Goal: Task Accomplishment & Management: Complete application form

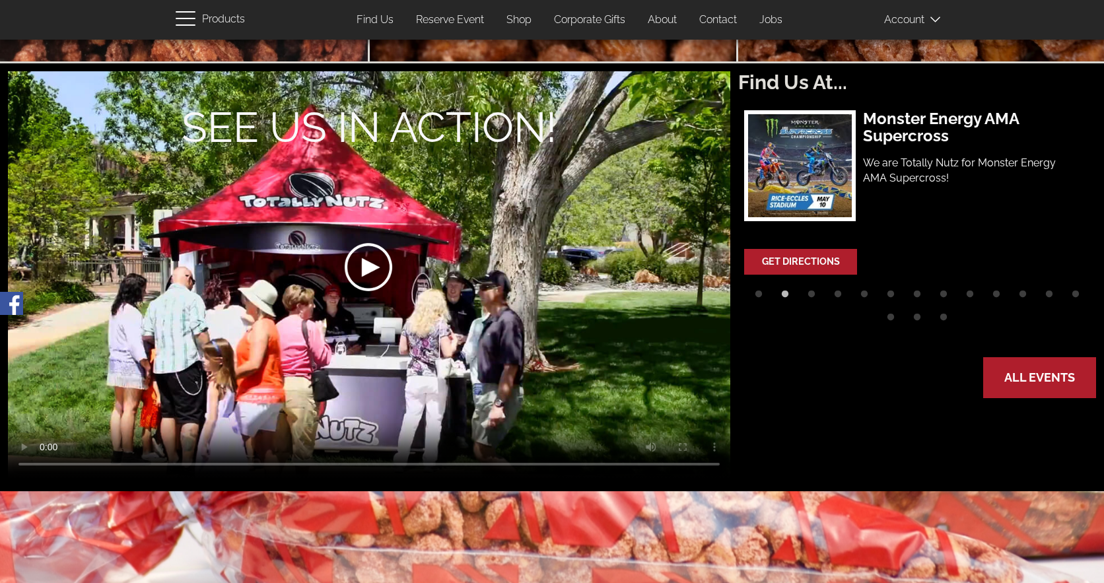
scroll to position [396, 0]
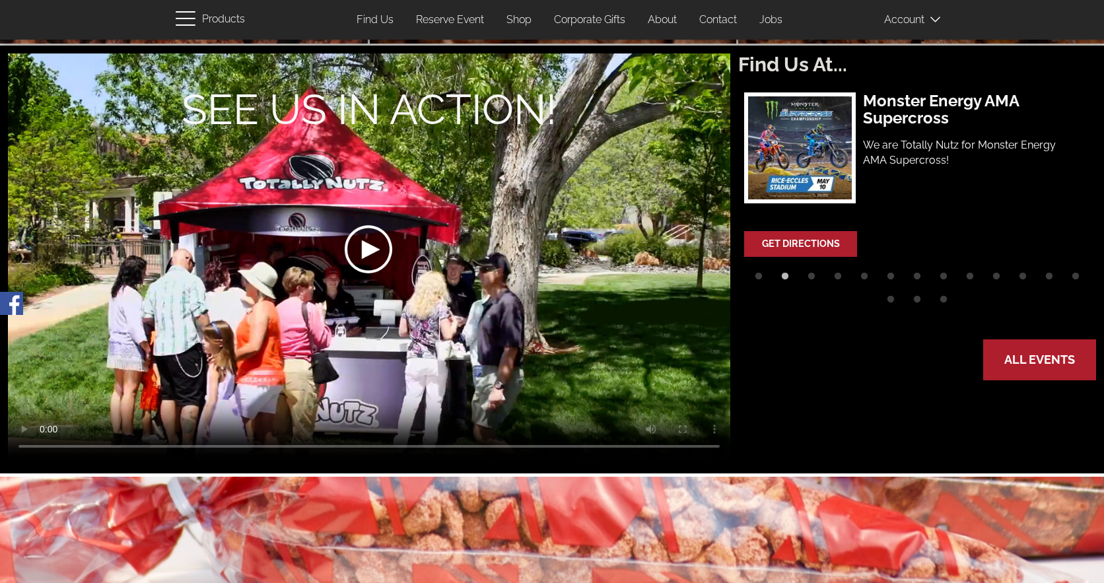
click at [366, 259] on div at bounding box center [367, 250] width 361 height 206
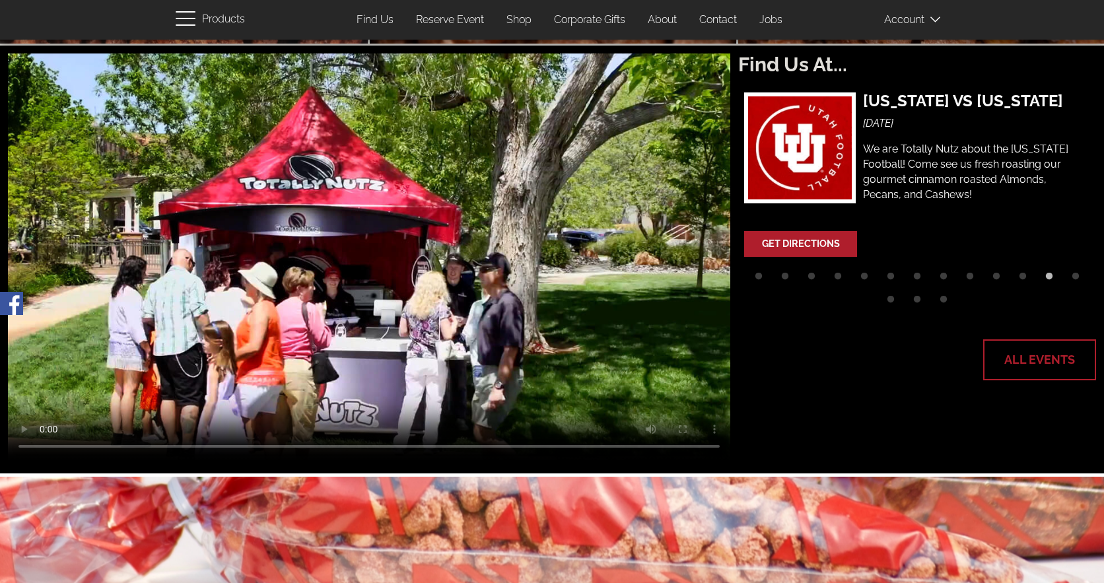
click at [1018, 354] on link "All Events" at bounding box center [1039, 360] width 110 height 38
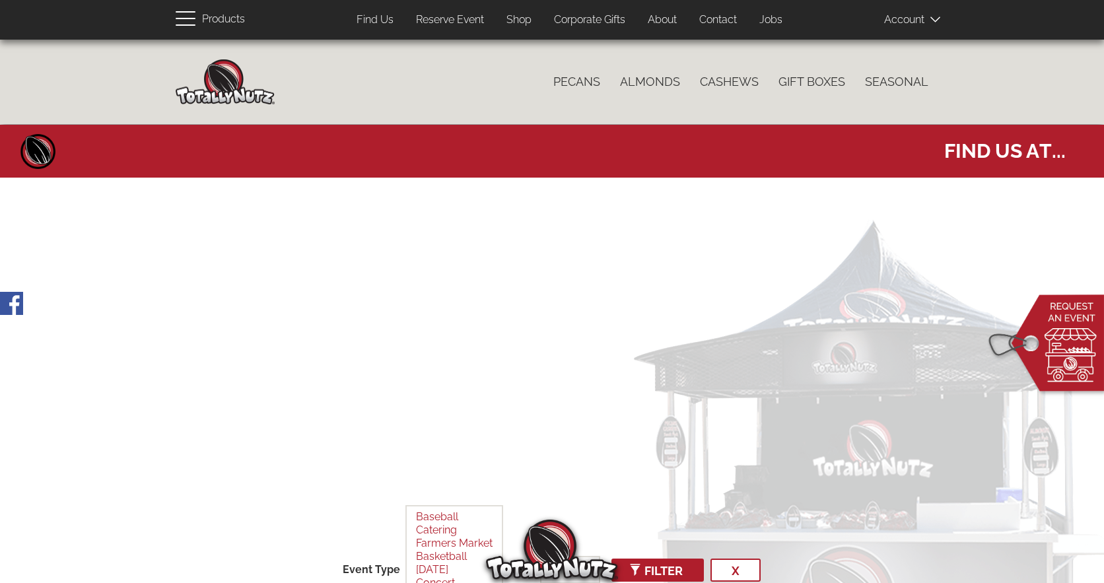
select select
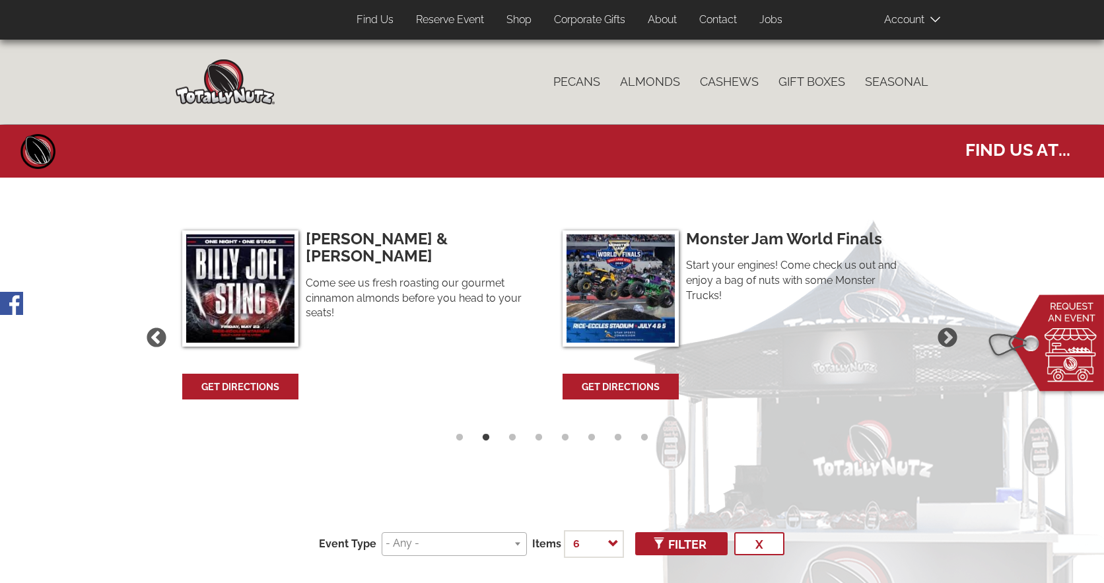
click at [668, 18] on link "About" at bounding box center [662, 20] width 49 height 26
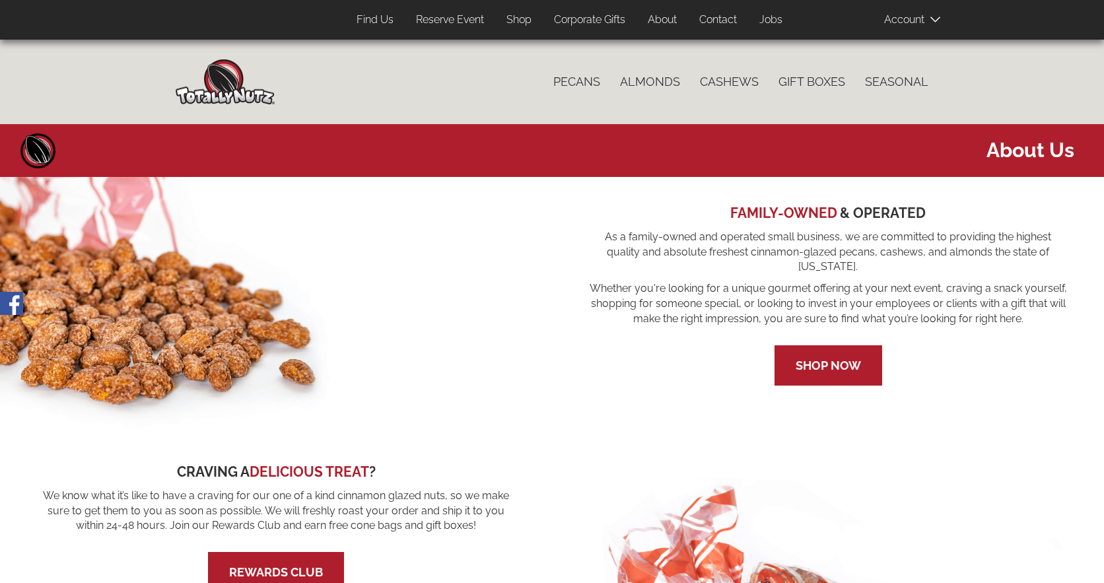
click at [448, 17] on link "Reserve Event" at bounding box center [450, 20] width 88 height 26
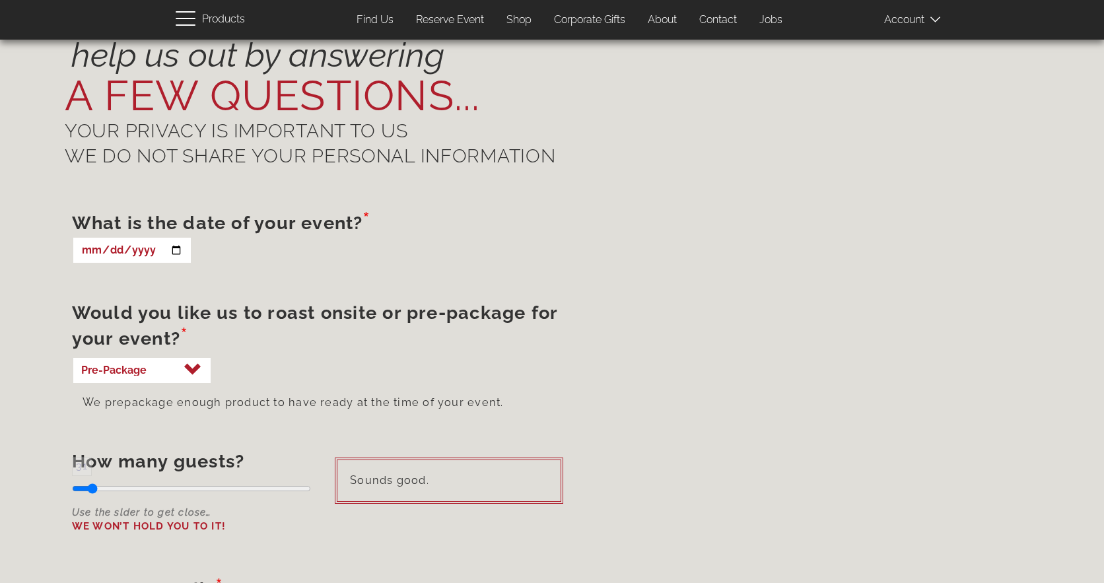
scroll to position [726, 0]
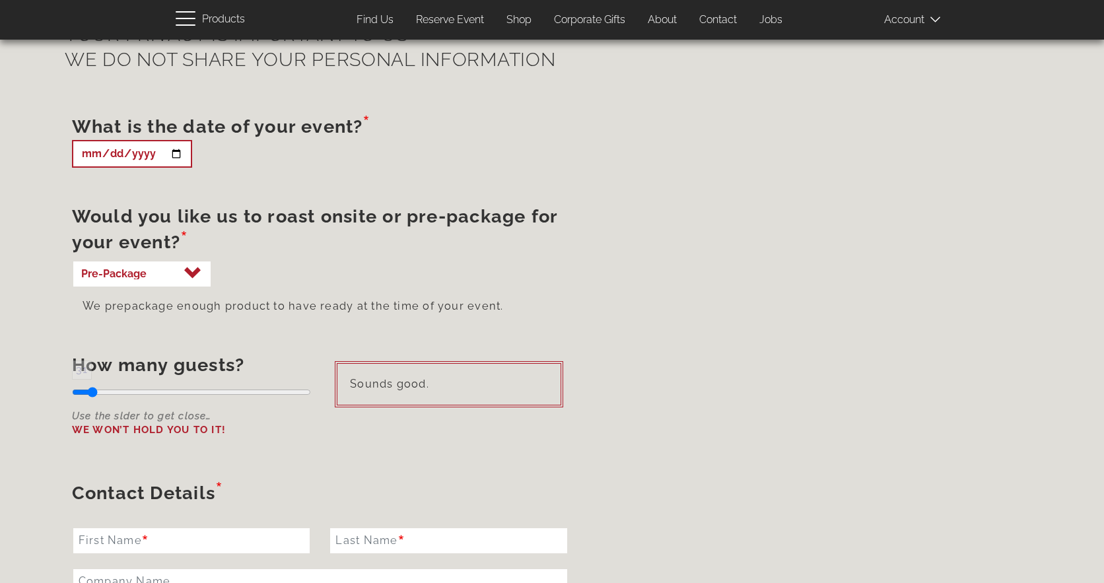
click at [179, 155] on input "What is the date of your event?" at bounding box center [132, 154] width 120 height 28
type input "2025-11-22"
click at [194, 278] on select "Roast Onsite Pre-Package" at bounding box center [142, 274] width 140 height 28
select select "roast"
click at [72, 260] on select "Roast Onsite Pre-Package" at bounding box center [142, 274] width 140 height 28
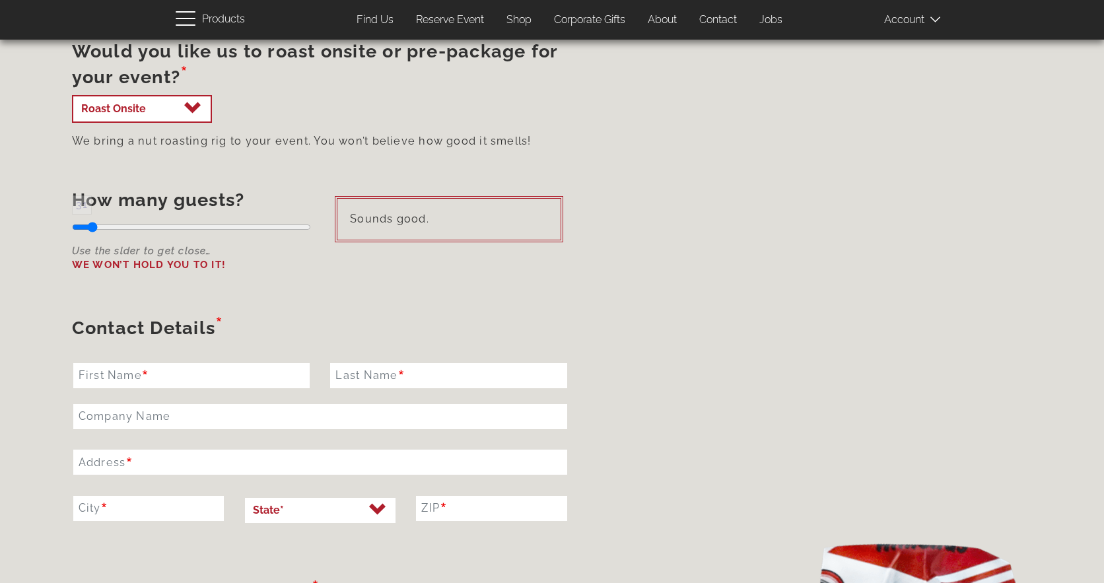
scroll to position [858, 0]
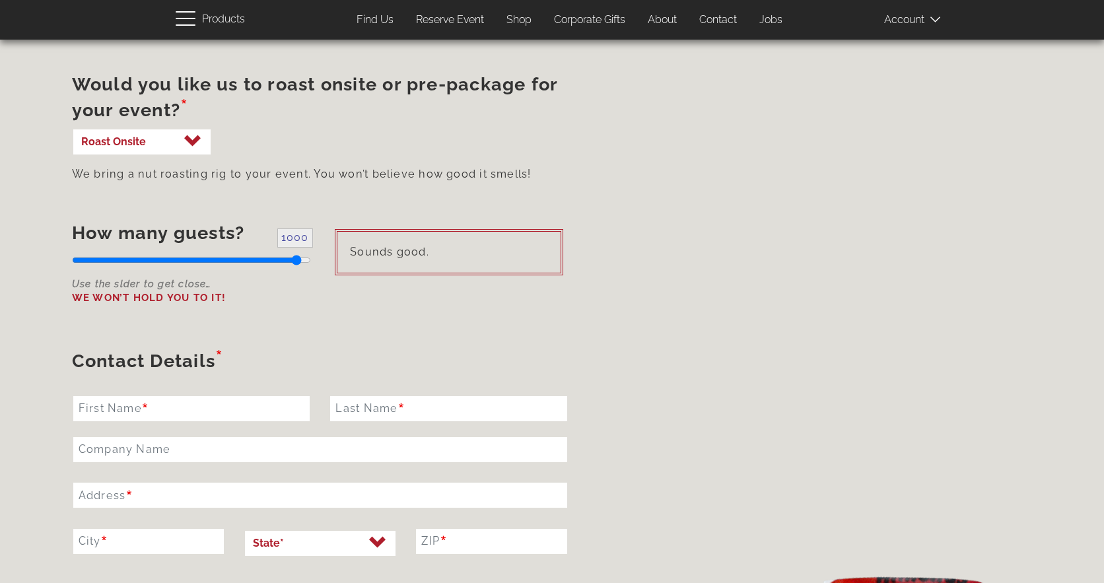
drag, startPoint x: 94, startPoint y: 260, endPoint x: 301, endPoint y: 261, distance: 206.6
type input "1000"
click at [301, 261] on input "How many guests?" at bounding box center [192, 260] width 240 height 28
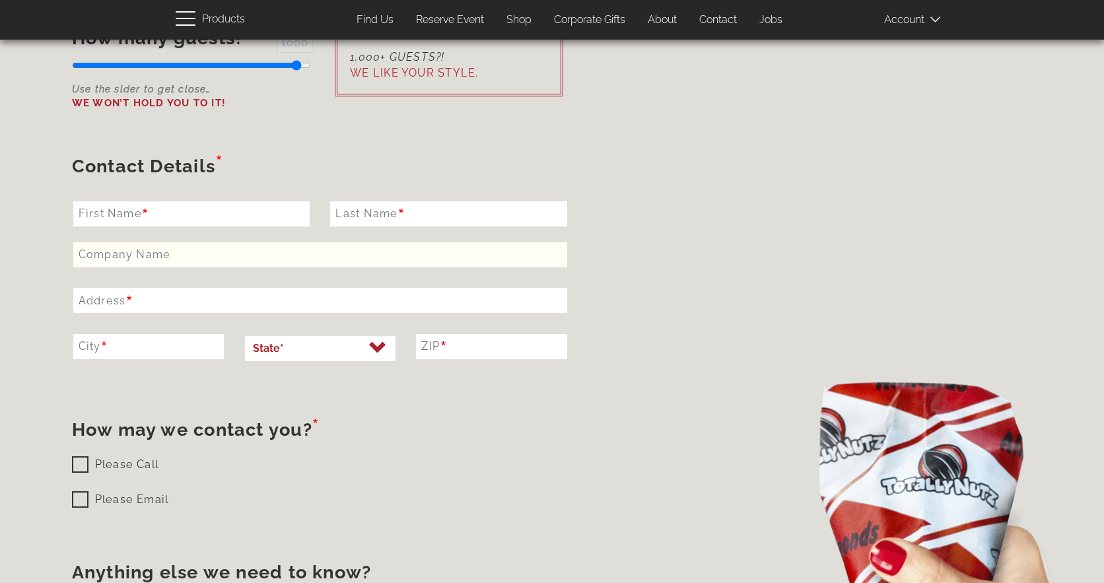
scroll to position [1056, 0]
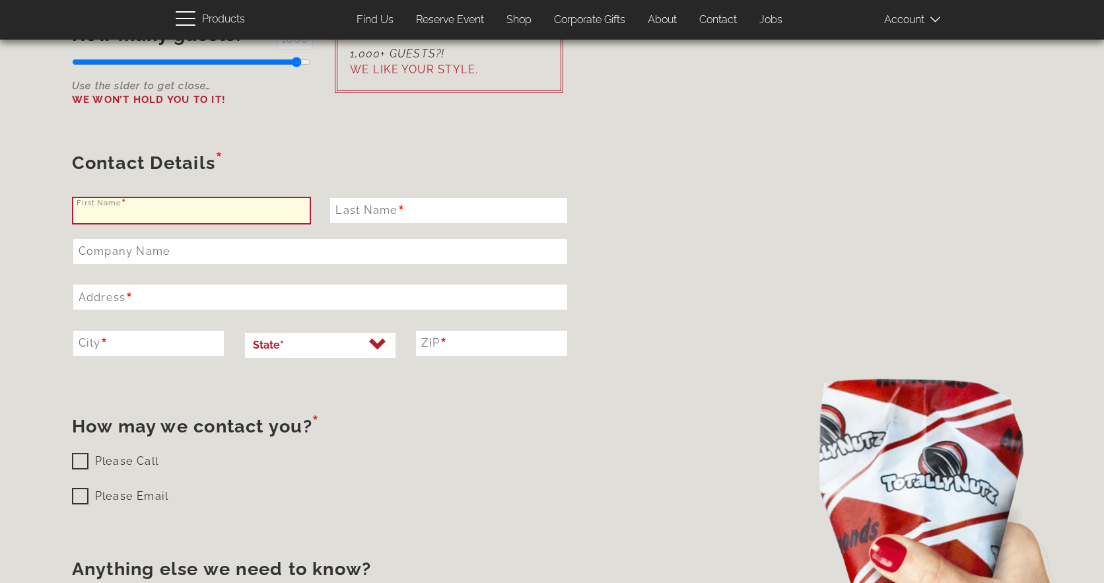
click at [172, 213] on input "First Name" at bounding box center [192, 211] width 240 height 28
type input "Jinger"
type input "Adams"
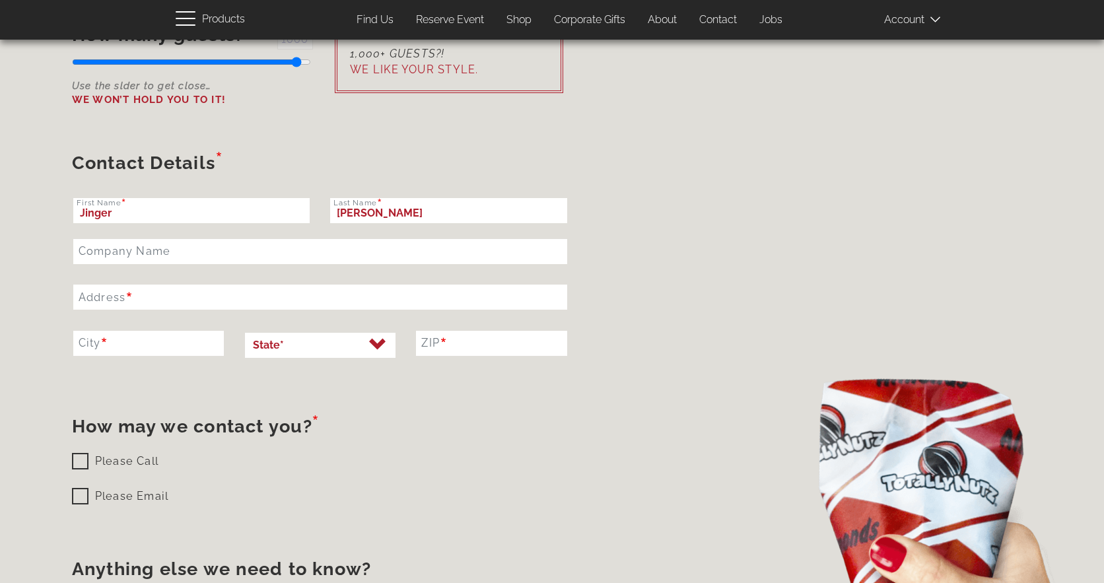
type input "3700 North Cabela's BLVD"
type input "Lehi"
select select "Utah"
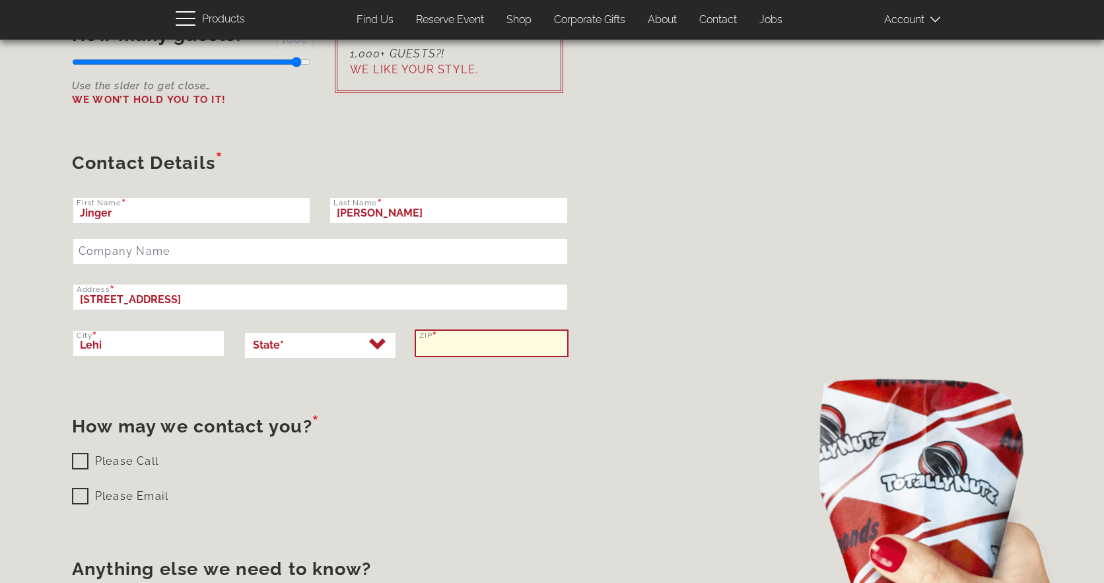
type input "84043"
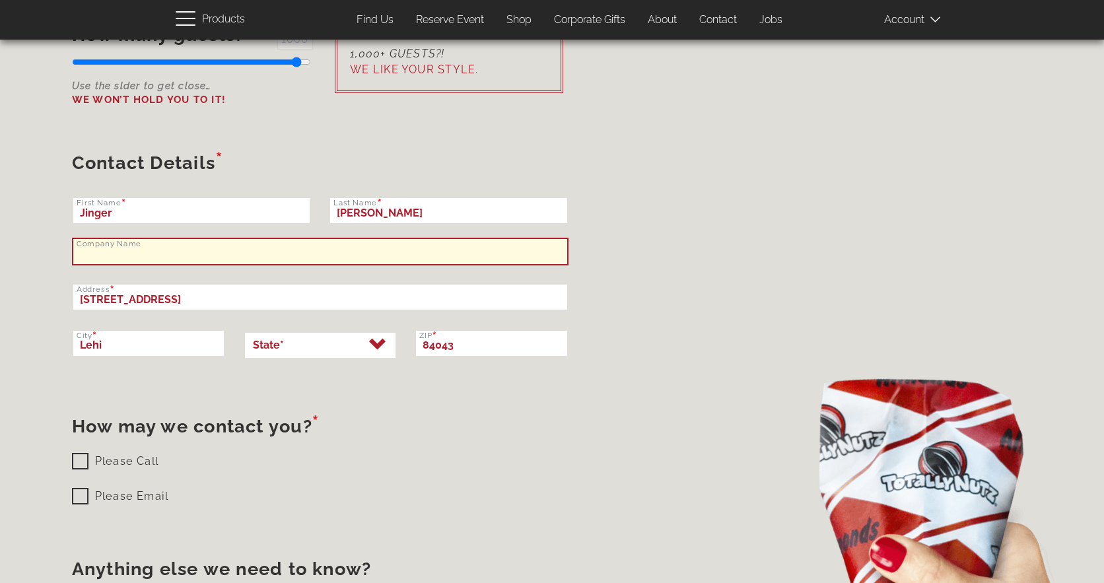
click at [128, 248] on input "Company Name" at bounding box center [320, 252] width 496 height 28
type input "Outlets at Traverse Mountain"
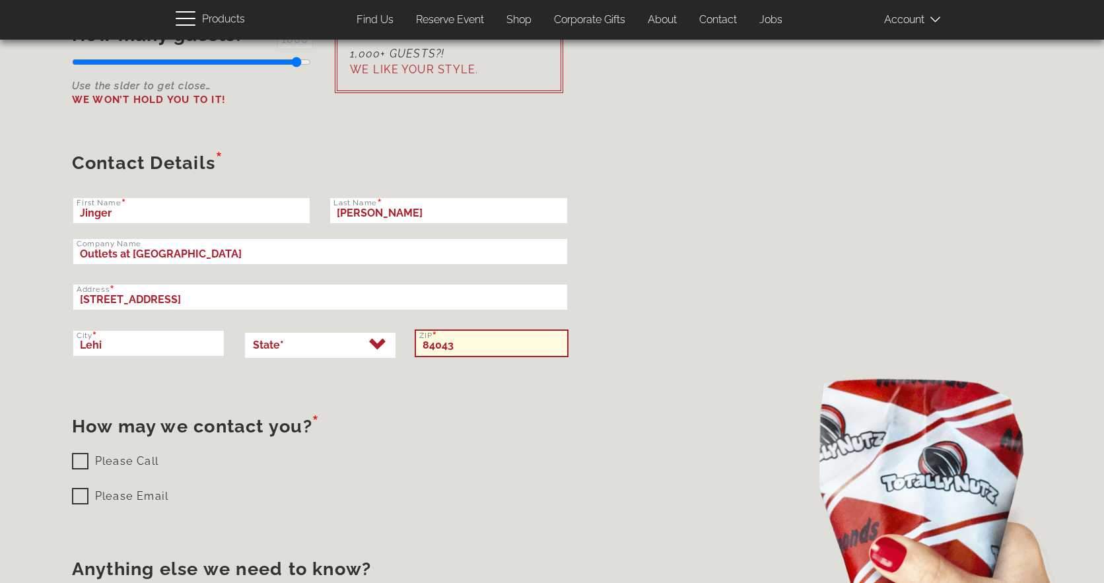
click at [456, 345] on input "84043" at bounding box center [492, 343] width 154 height 28
click at [430, 402] on form "What is the date of your event? 2025-11-22 Would you like us to roast onsite or…" at bounding box center [320, 307] width 496 height 1046
click at [461, 343] on input "84048" at bounding box center [492, 343] width 154 height 28
type input "84043"
click at [449, 377] on form "What is the date of your event? 2025-11-22 Would you like us to roast onsite or…" at bounding box center [320, 307] width 496 height 1046
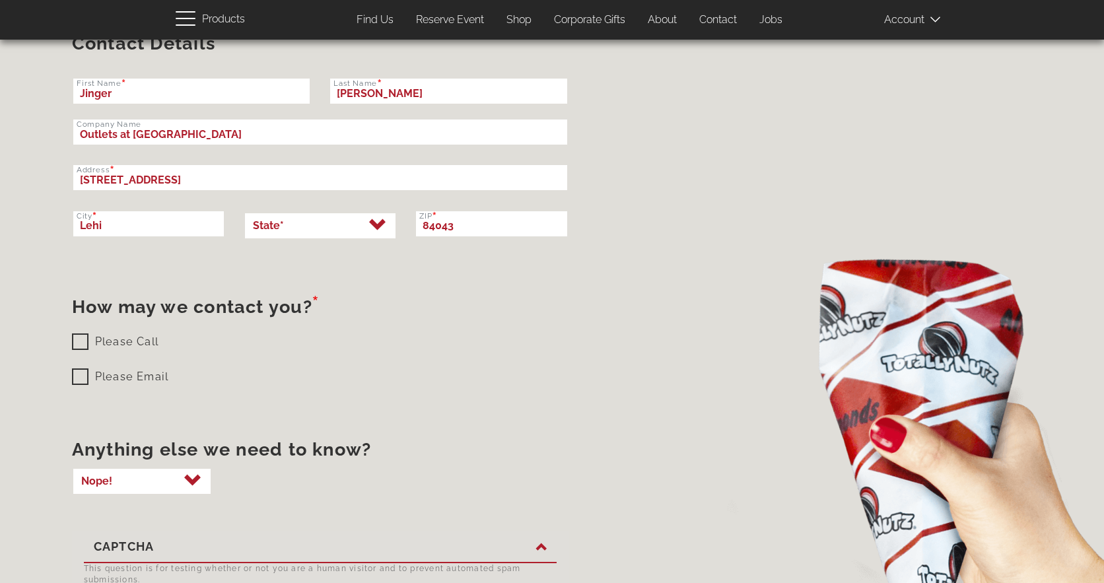
scroll to position [1254, 0]
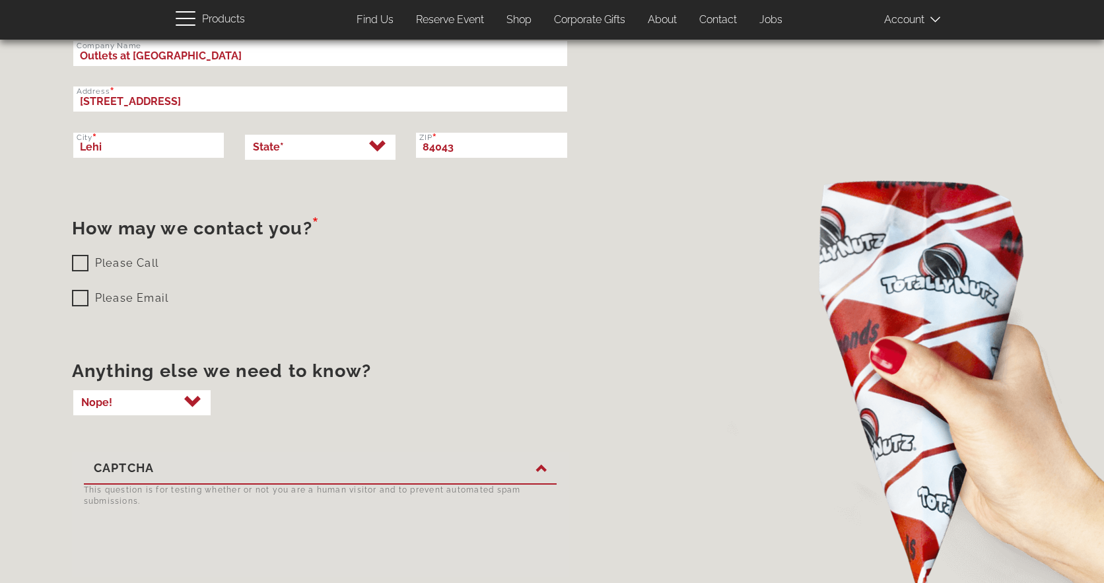
click at [75, 261] on label "Please Call" at bounding box center [115, 263] width 86 height 17
checkbox input "true"
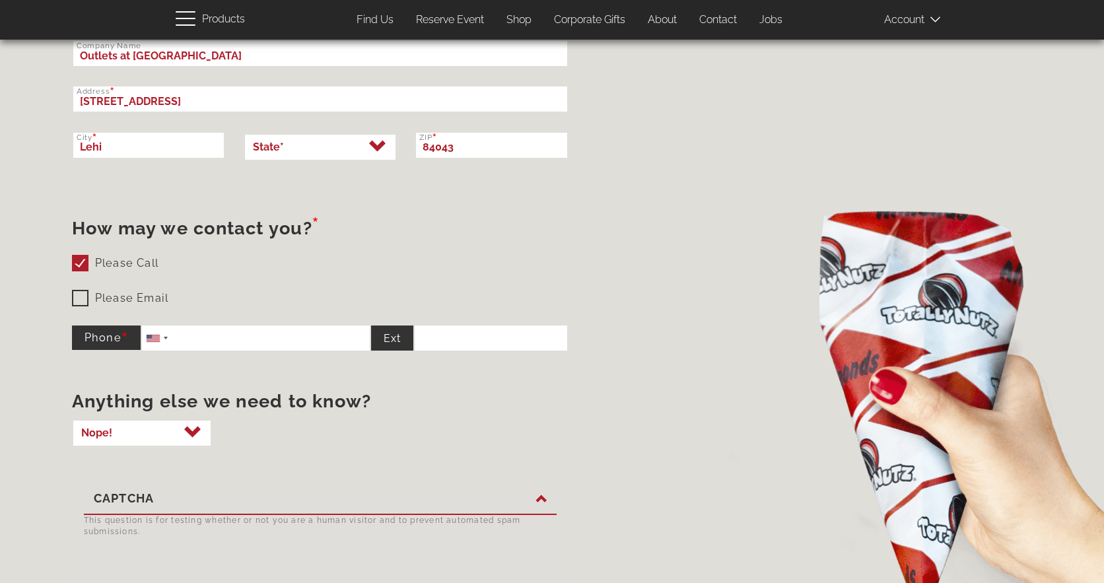
click at [81, 295] on label "Please Email" at bounding box center [120, 298] width 97 height 17
checkbox input "true"
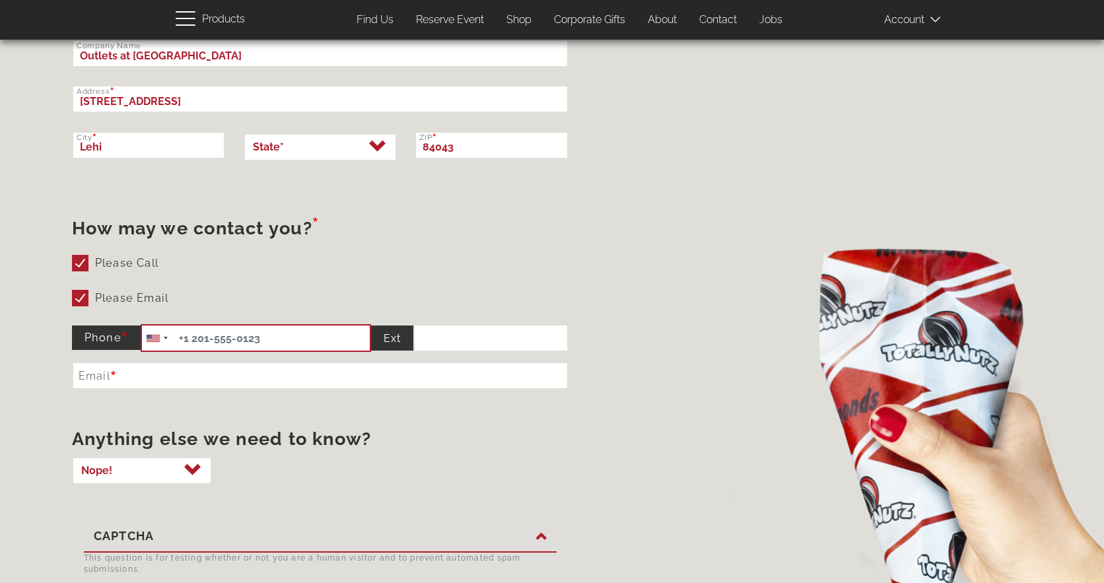
click at [200, 337] on input "Phone" at bounding box center [256, 338] width 230 height 28
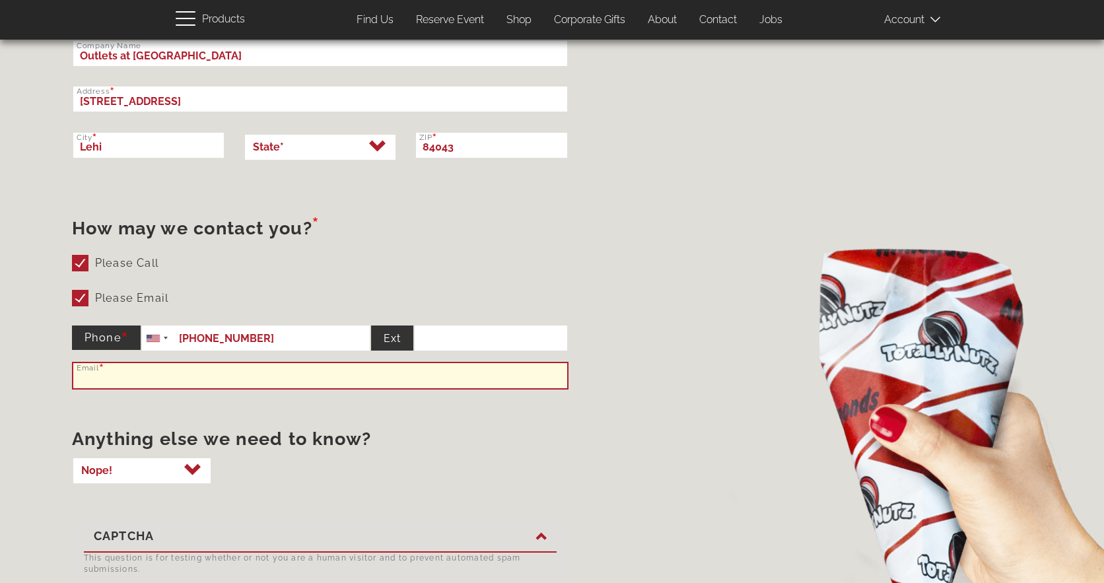
type input "+1 801-362-0459"
click at [94, 378] on input "Email" at bounding box center [320, 376] width 496 height 28
type input "jadams@outletsattraversemountain.com"
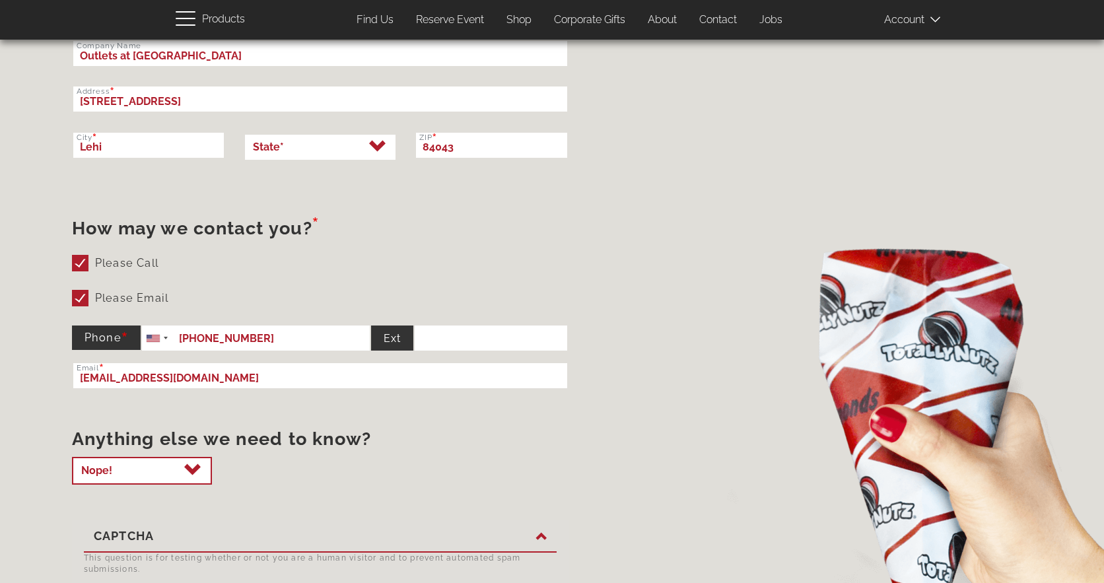
click at [189, 470] on select "Nope! Yep..." at bounding box center [142, 471] width 140 height 28
click at [272, 475] on div "Anything else we need to know? Nope! Yep..." at bounding box center [320, 455] width 496 height 59
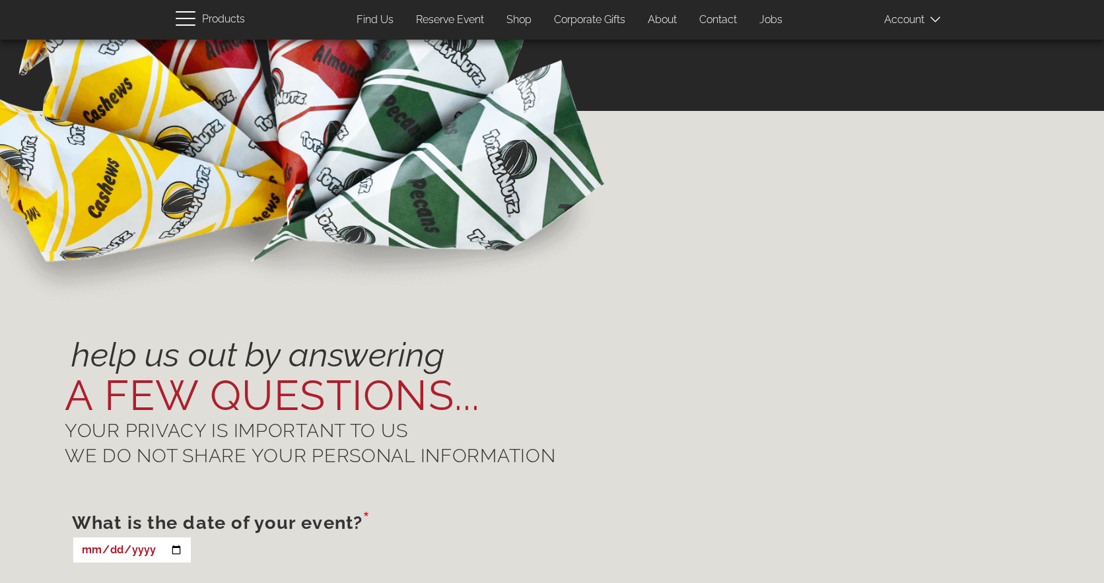
scroll to position [264, 0]
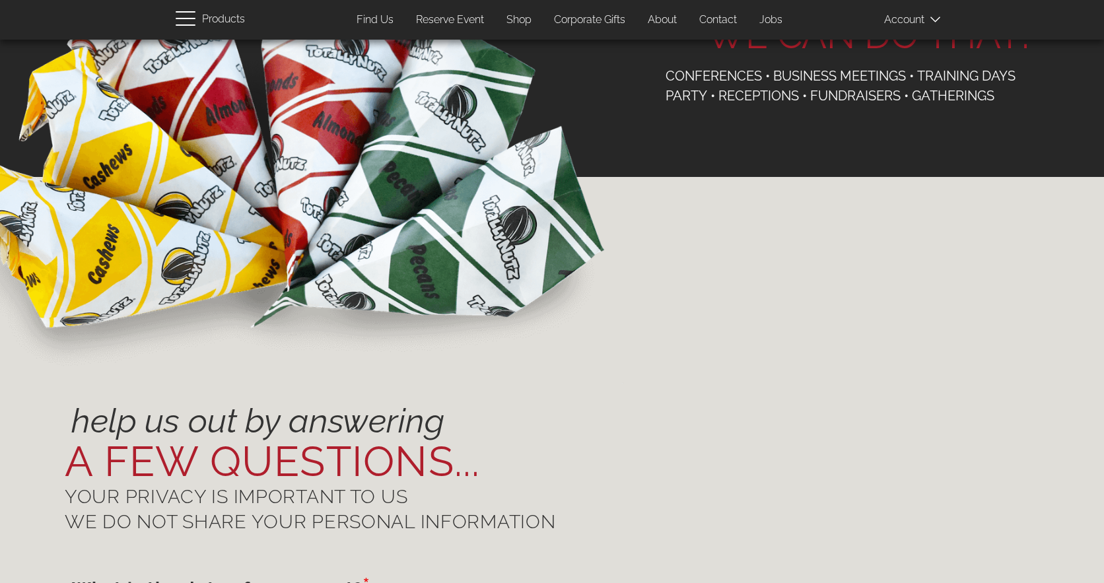
click at [662, 14] on link "About" at bounding box center [662, 20] width 49 height 26
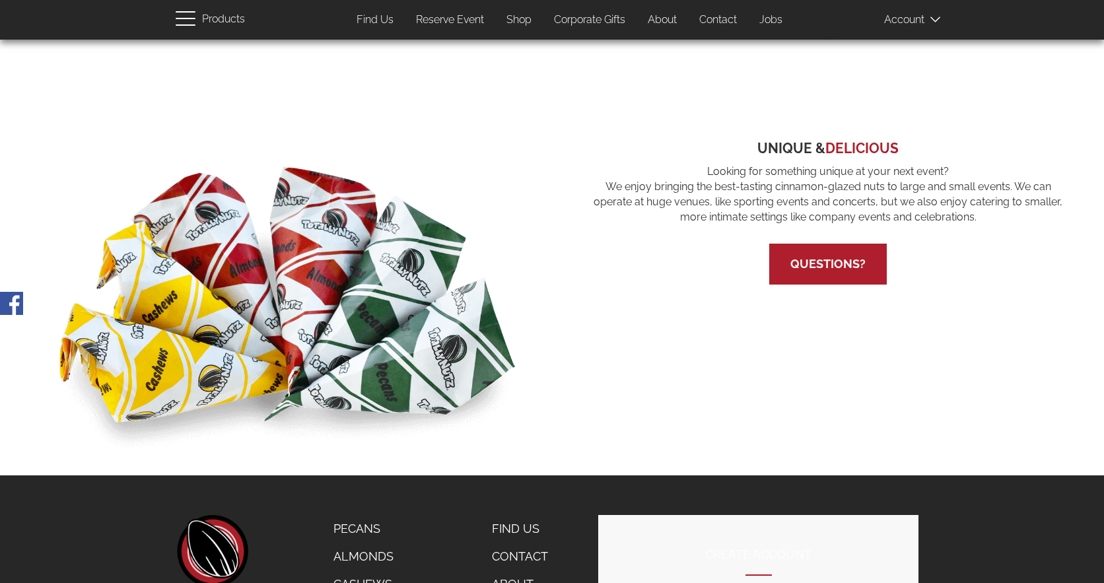
scroll to position [660, 0]
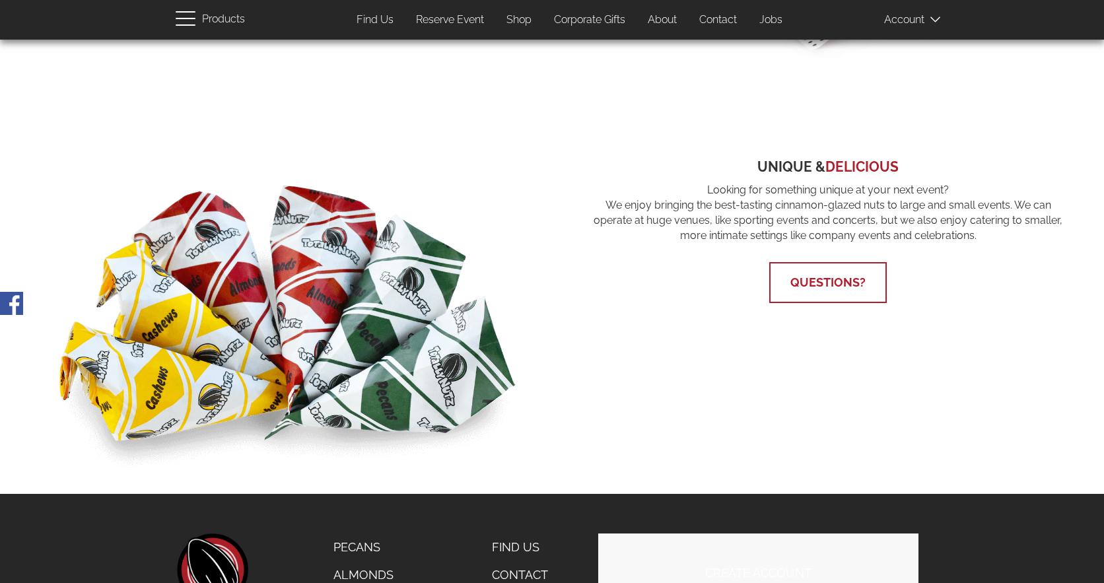
click at [794, 282] on link "Questions?" at bounding box center [827, 282] width 75 height 14
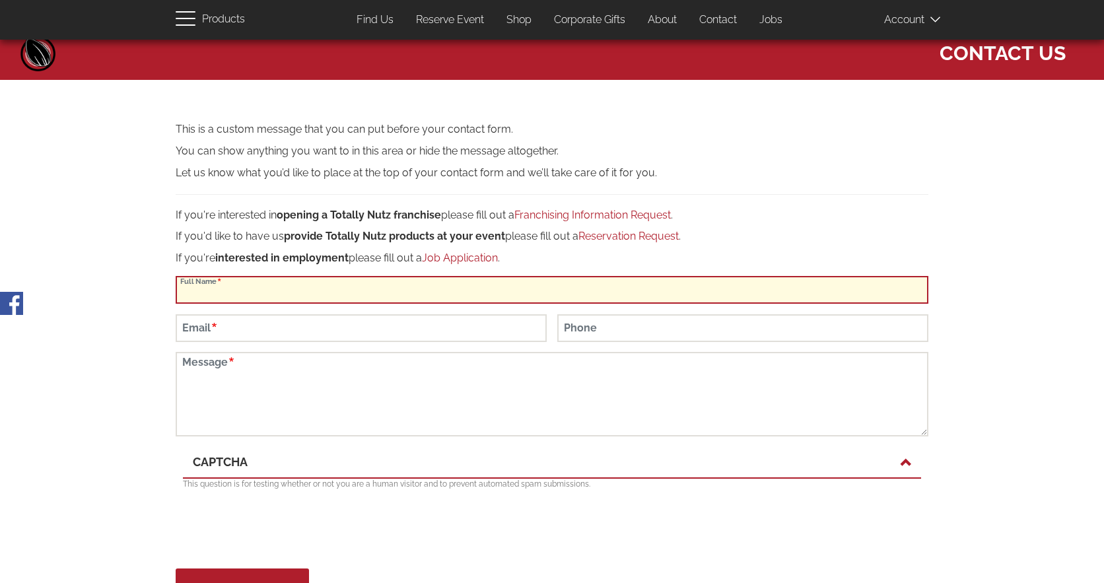
scroll to position [66, 0]
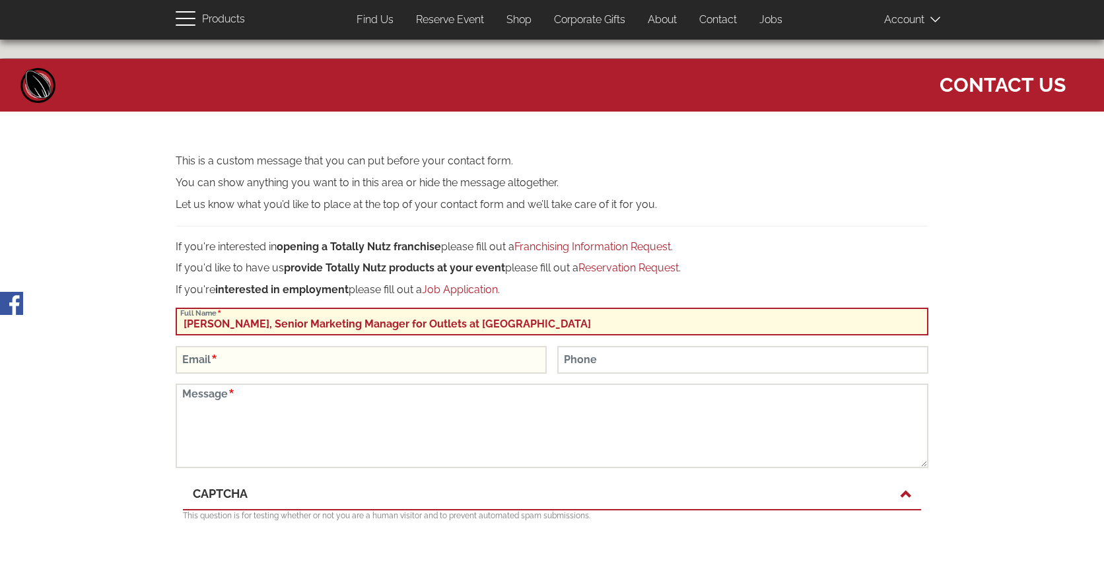
type input "[PERSON_NAME], Senior Marketing Manager for Outlets at [GEOGRAPHIC_DATA]"
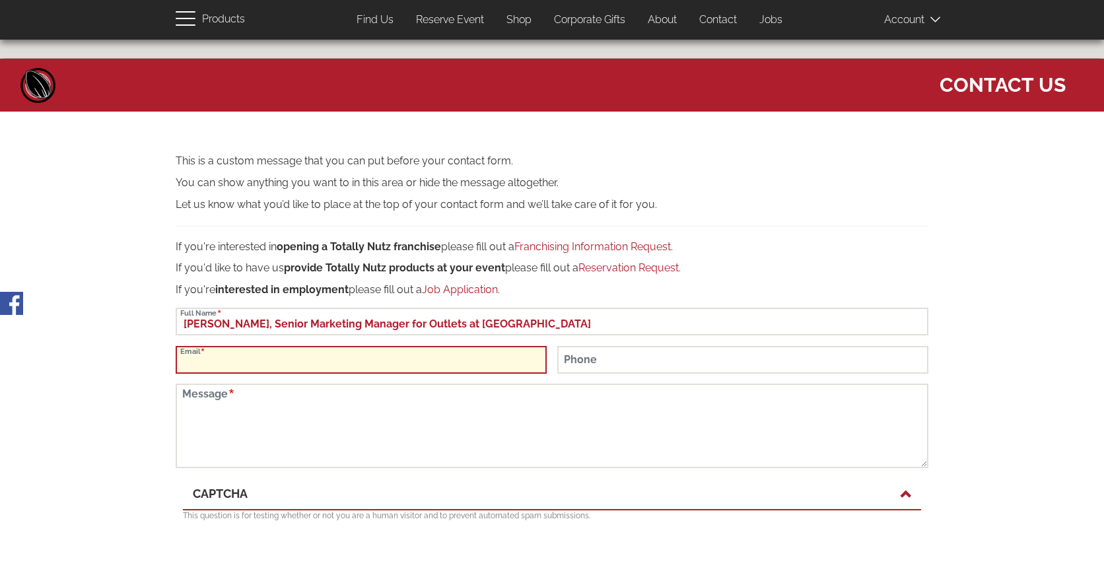
click at [226, 358] on input "Email" at bounding box center [361, 360] width 371 height 28
type input "[EMAIL_ADDRESS][DOMAIN_NAME]"
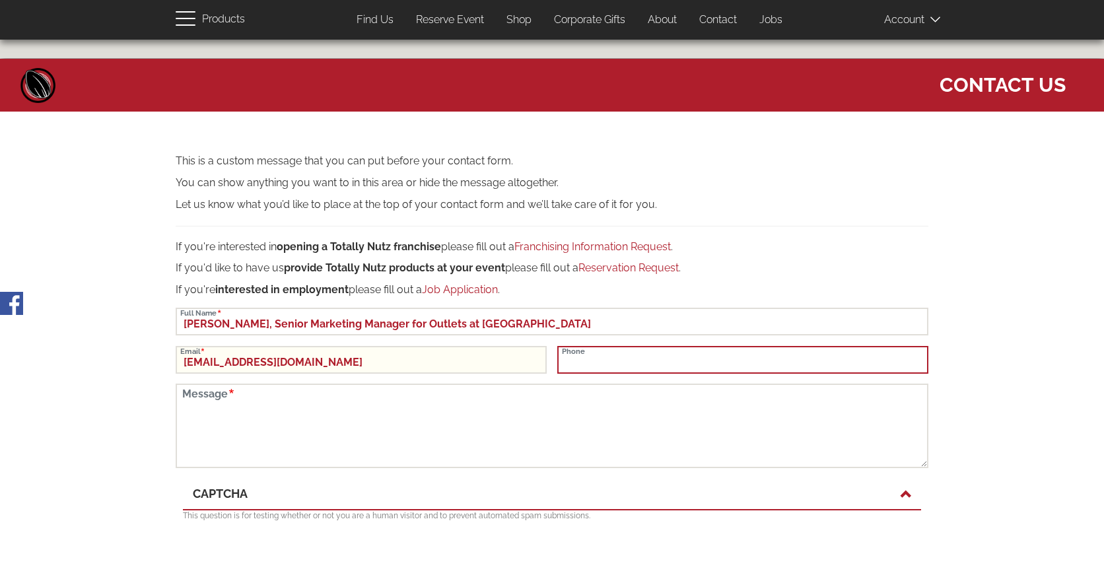
type input "8013620459"
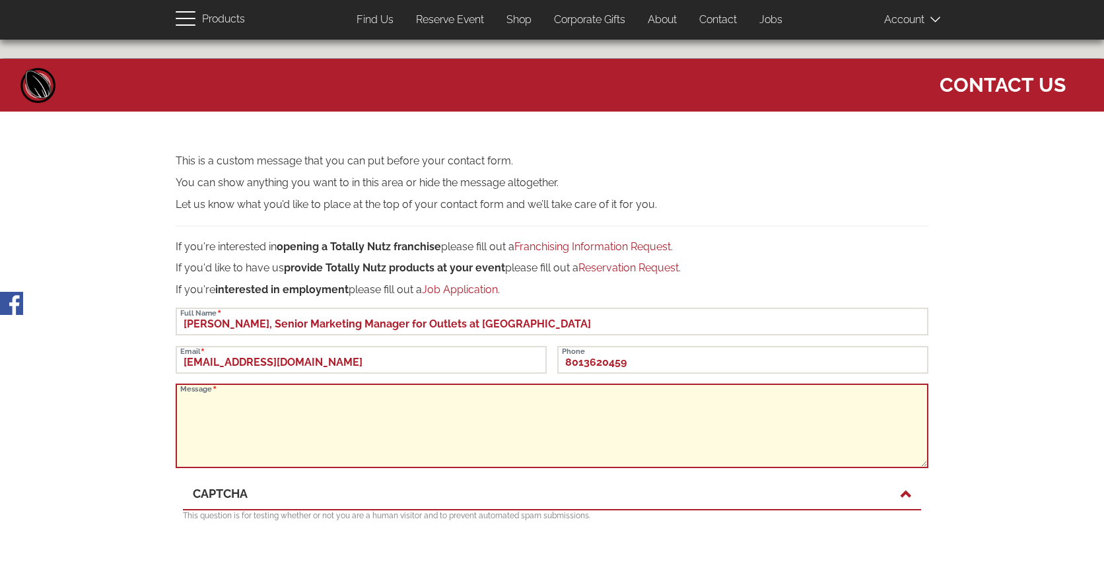
click at [199, 414] on textarea "Message" at bounding box center [552, 425] width 752 height 84
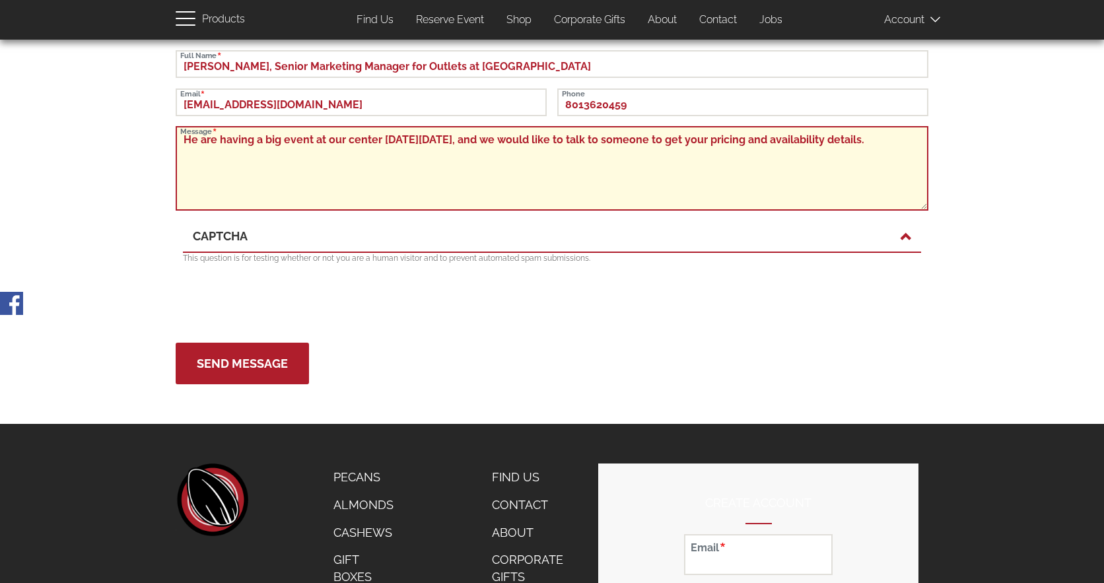
scroll to position [330, 0]
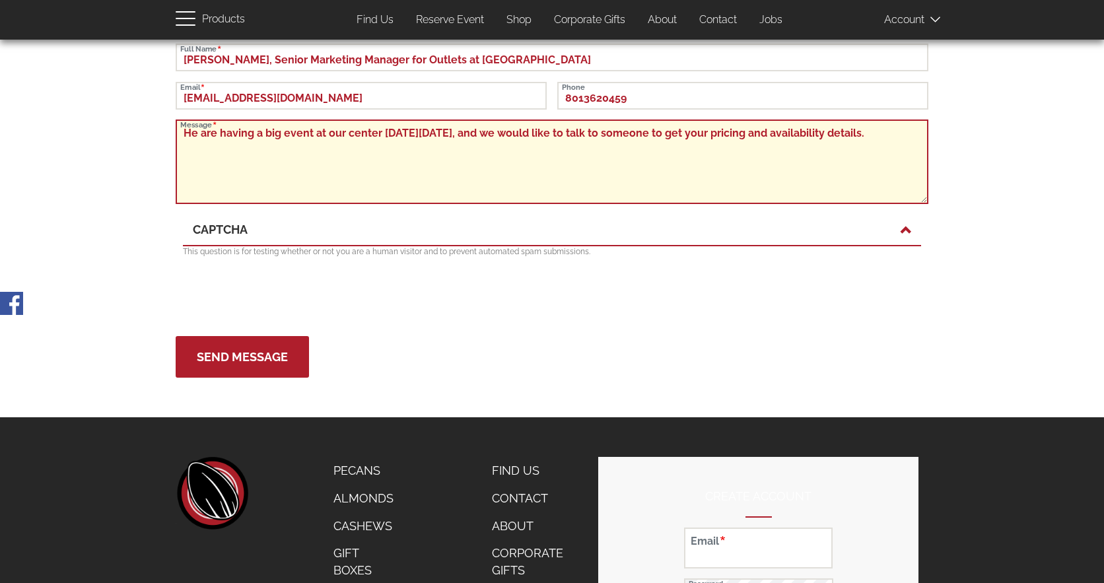
type textarea "He are having a big event at our center [DATE][DATE], and we would like to talk…"
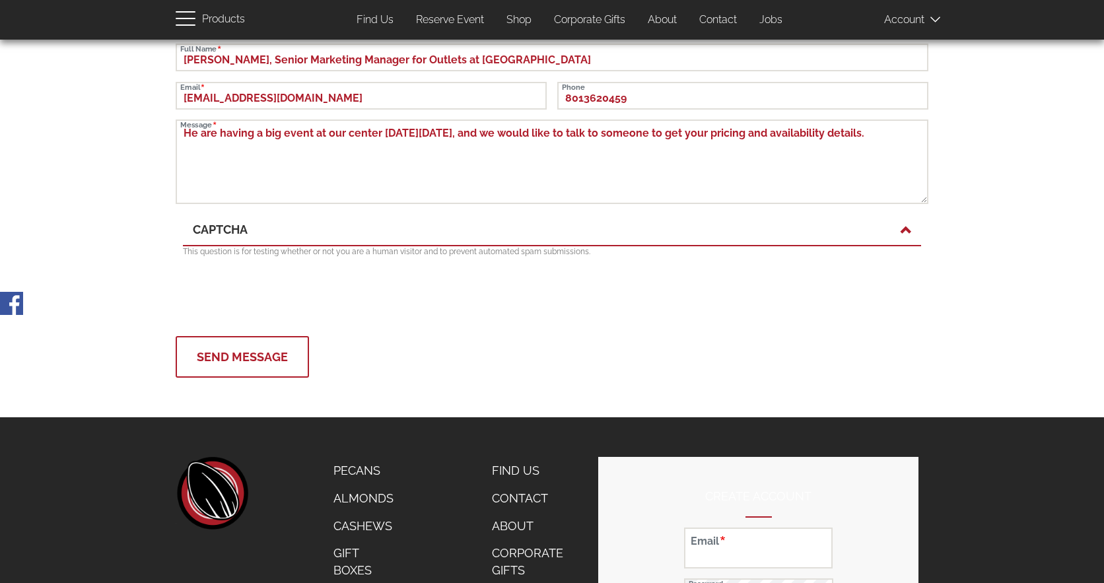
click at [201, 352] on button "Send Message" at bounding box center [242, 357] width 133 height 42
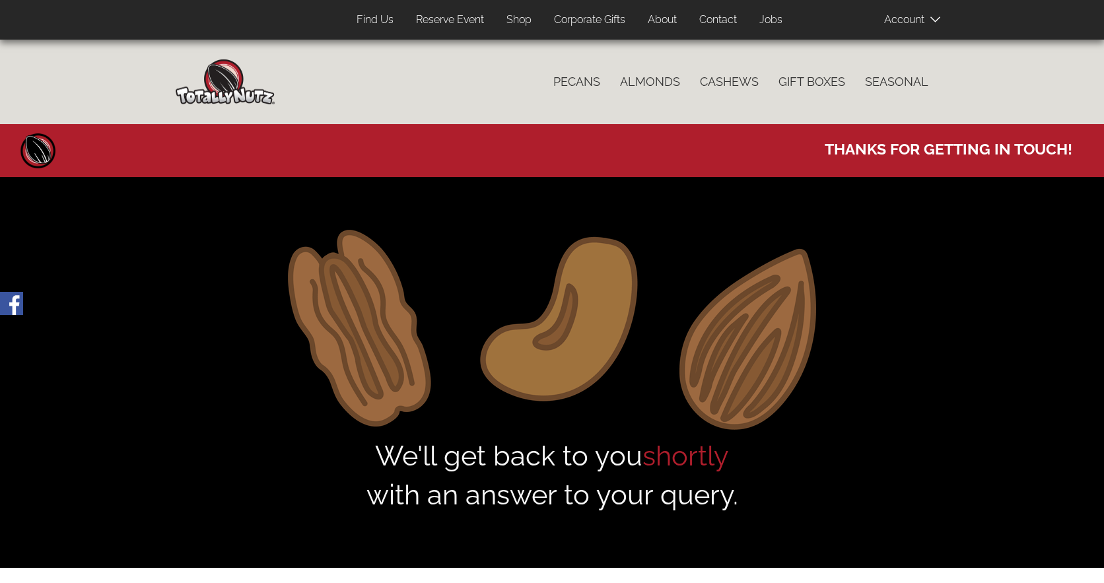
click at [513, 19] on link "Shop" at bounding box center [518, 20] width 45 height 26
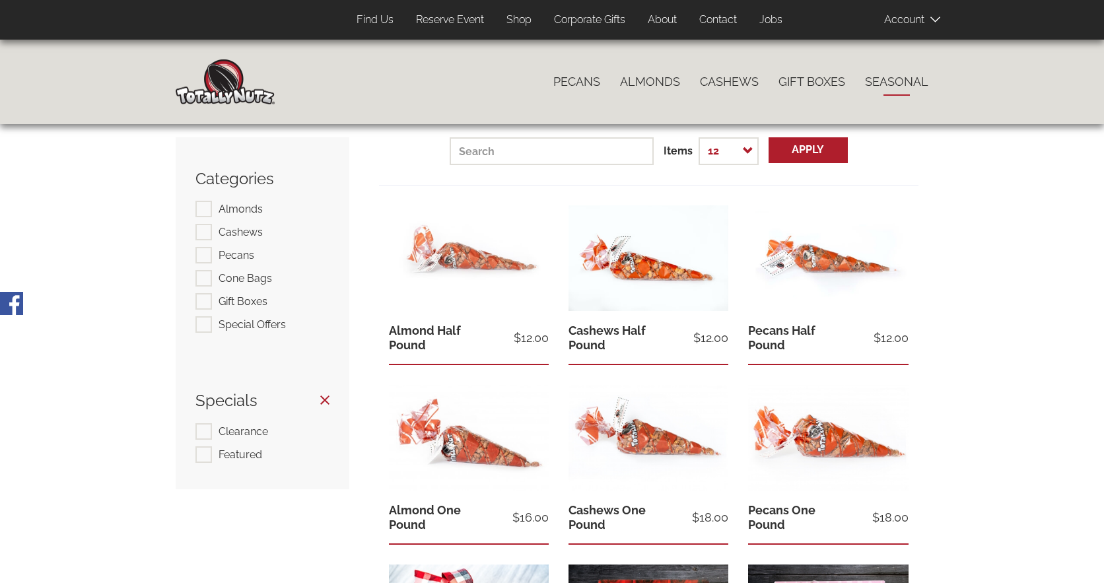
click at [893, 83] on link "Seasonal" at bounding box center [896, 82] width 83 height 28
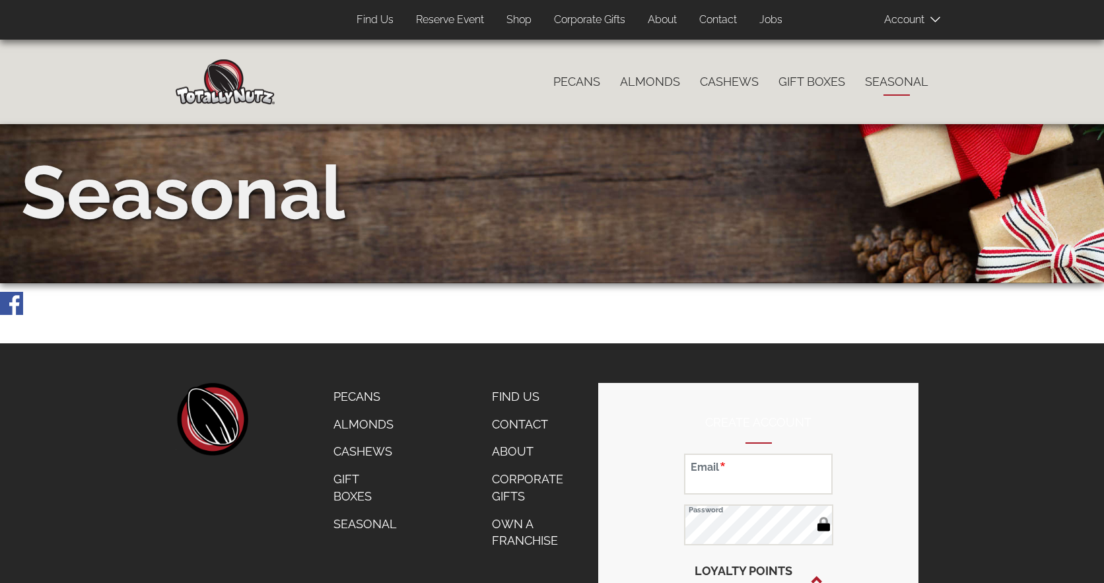
click at [436, 22] on link "Reserve Event" at bounding box center [450, 20] width 88 height 26
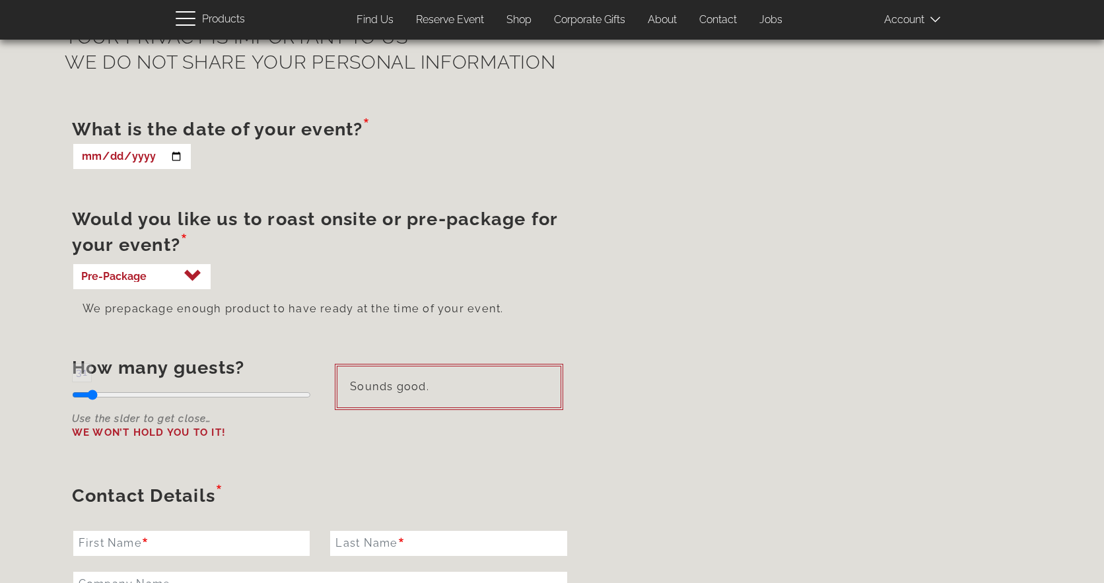
scroll to position [726, 0]
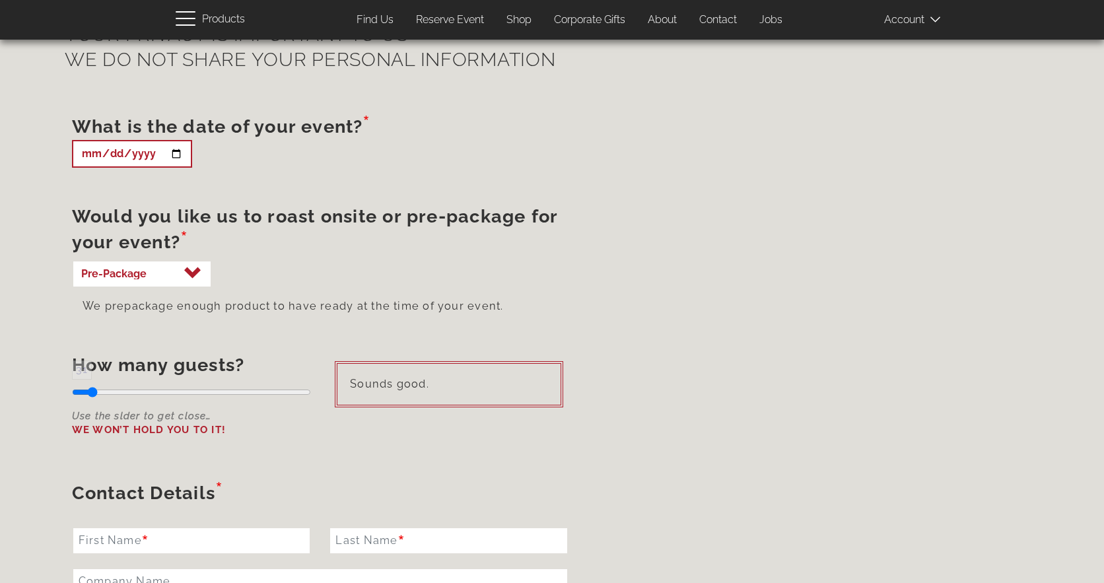
click at [176, 155] on input "What is the date of your event?" at bounding box center [132, 154] width 120 height 28
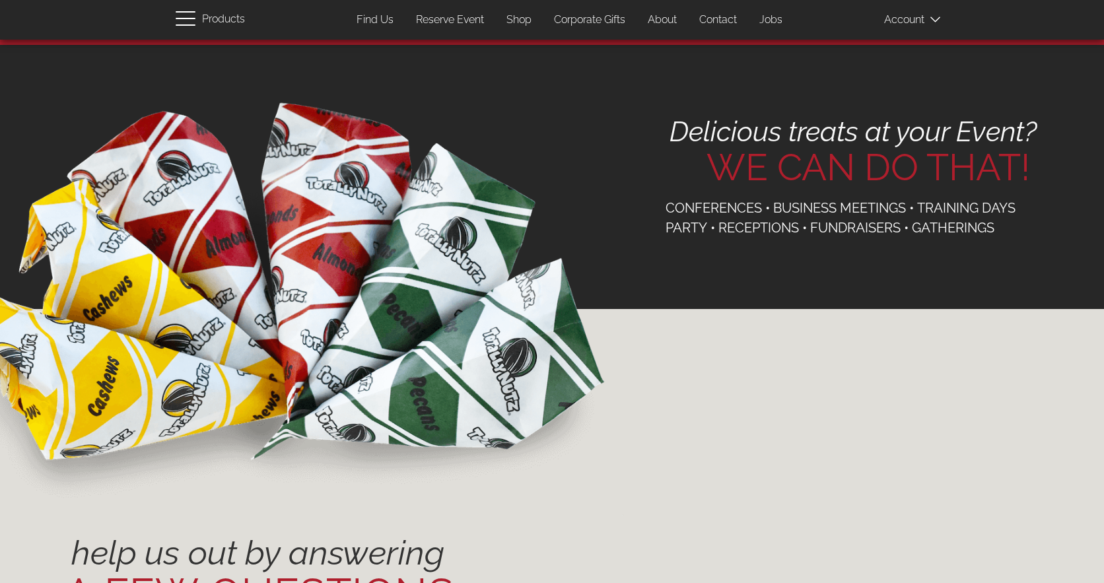
scroll to position [0, 0]
